Goal: Navigation & Orientation: Find specific page/section

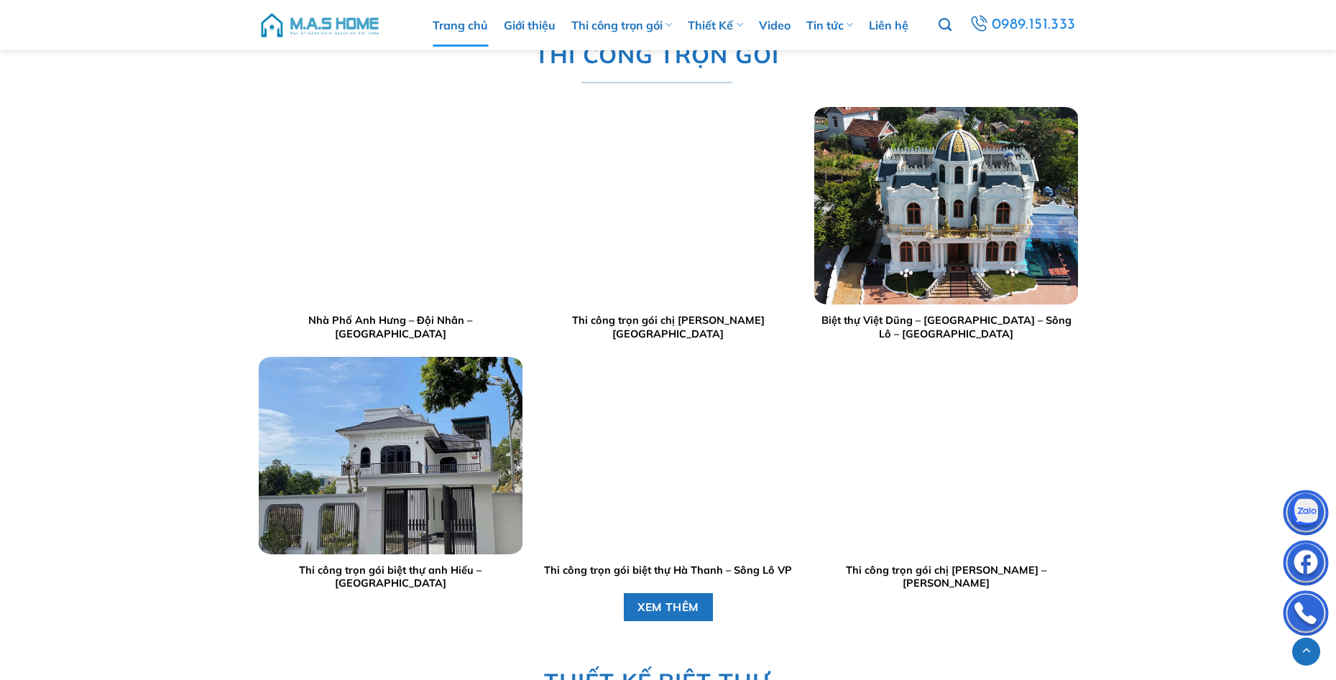
scroll to position [1437, 0]
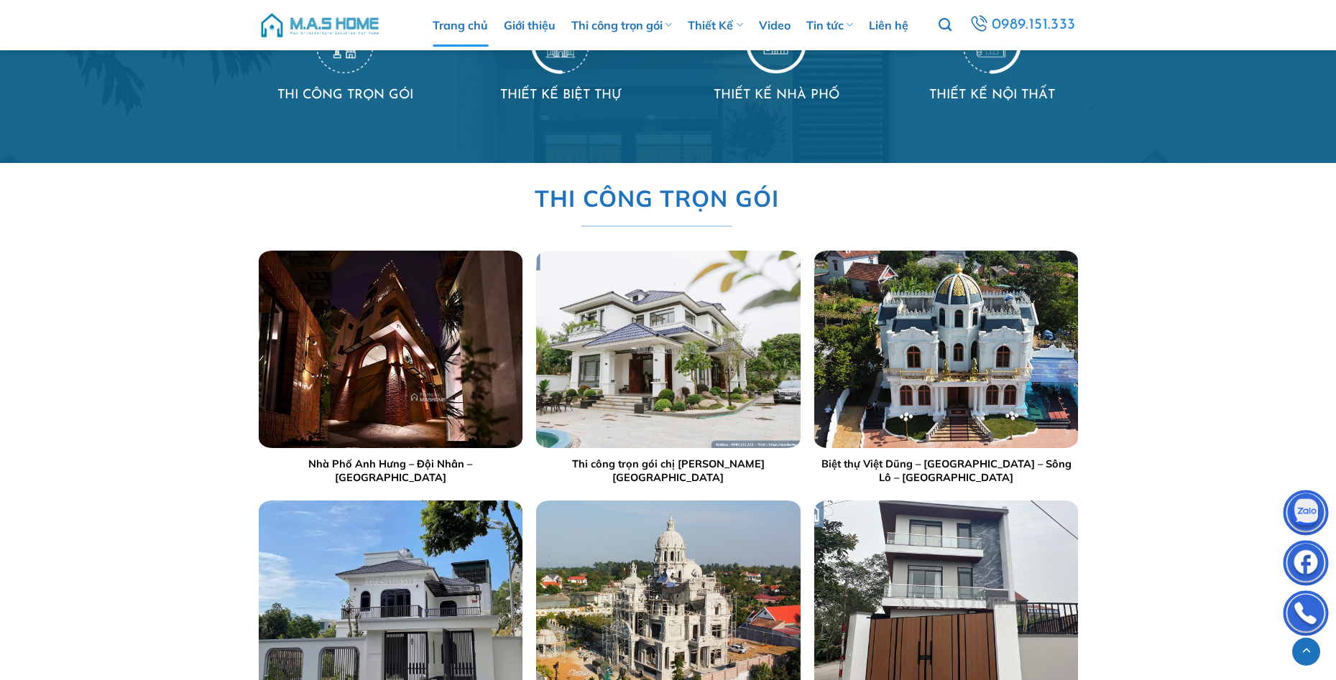
click at [681, 341] on img "Thi công trọn gói chị Lý - Hưng Yên" at bounding box center [668, 350] width 264 height 198
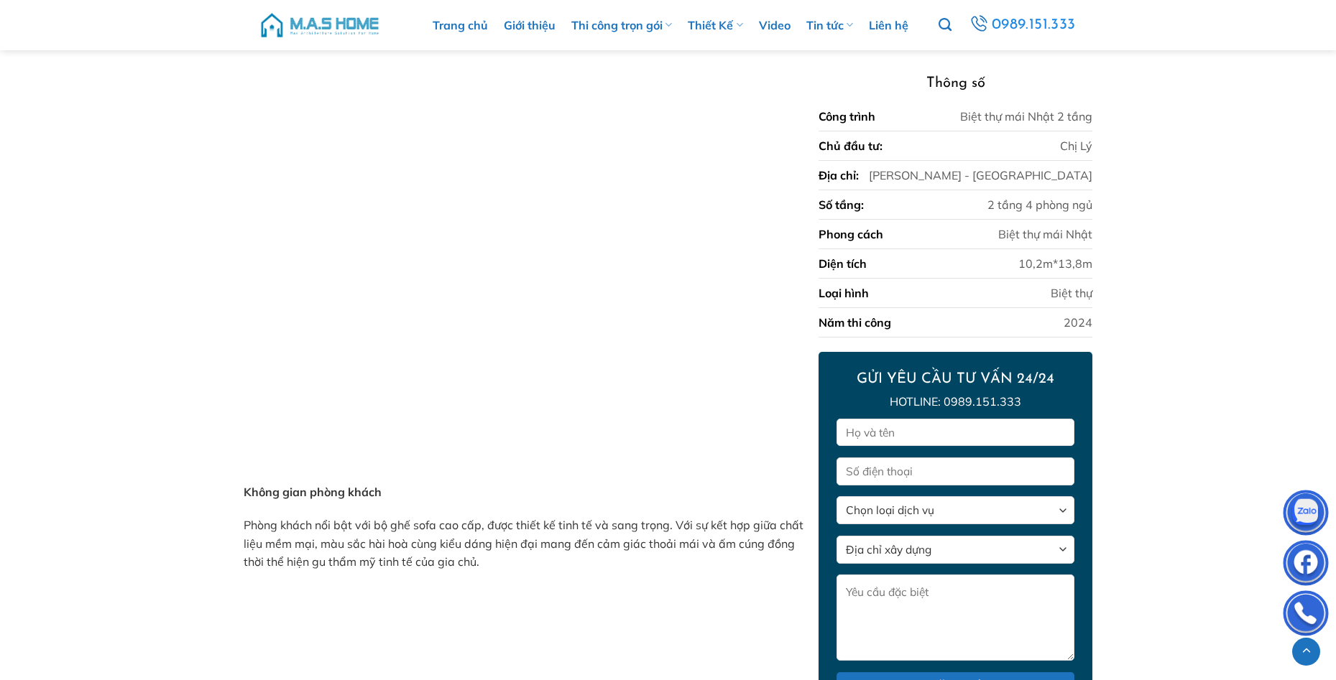
scroll to position [1868, 0]
